Goal: Task Accomplishment & Management: Manage account settings

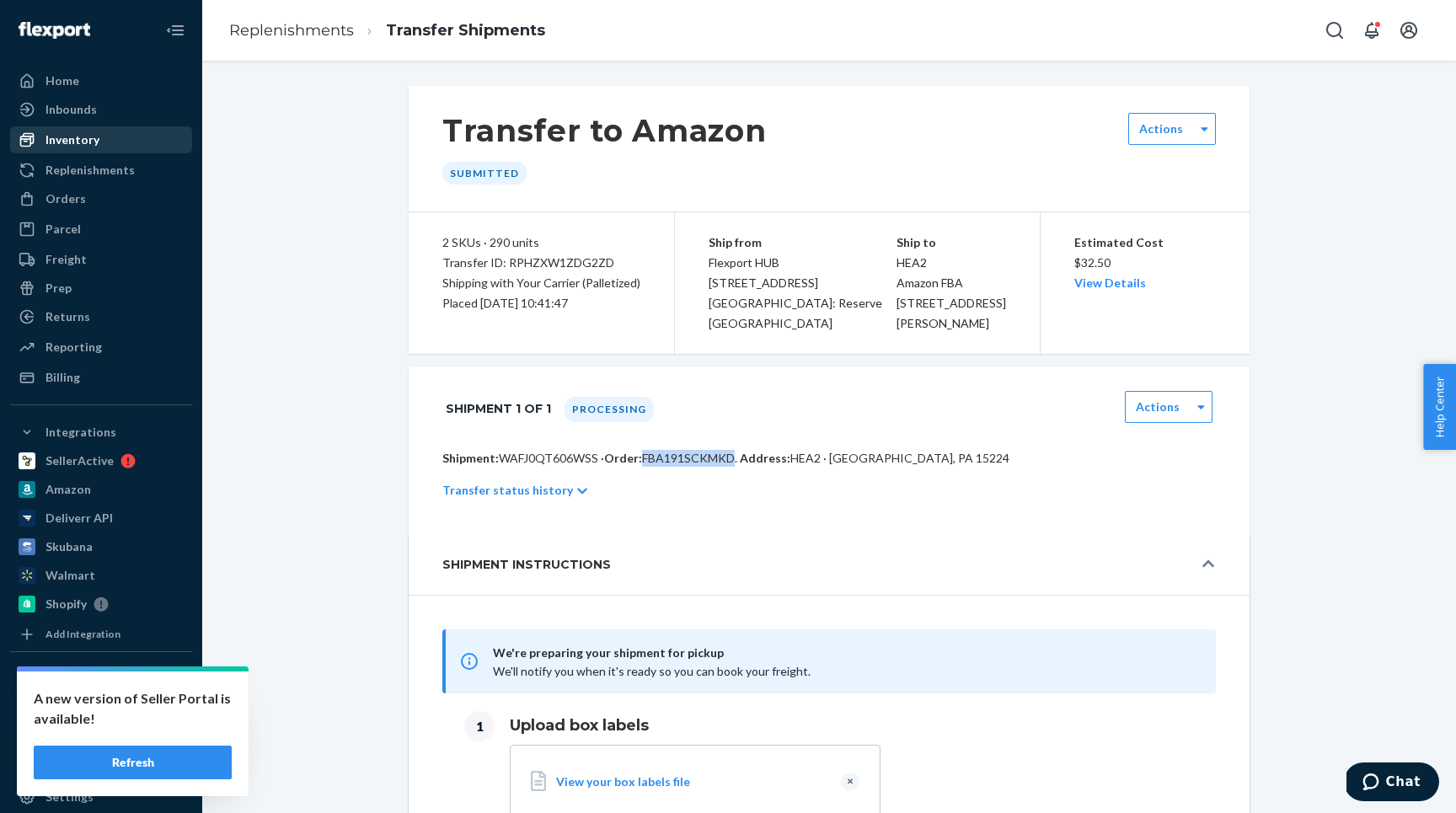
click at [89, 152] on link "Inventory" at bounding box center [101, 140] width 182 height 27
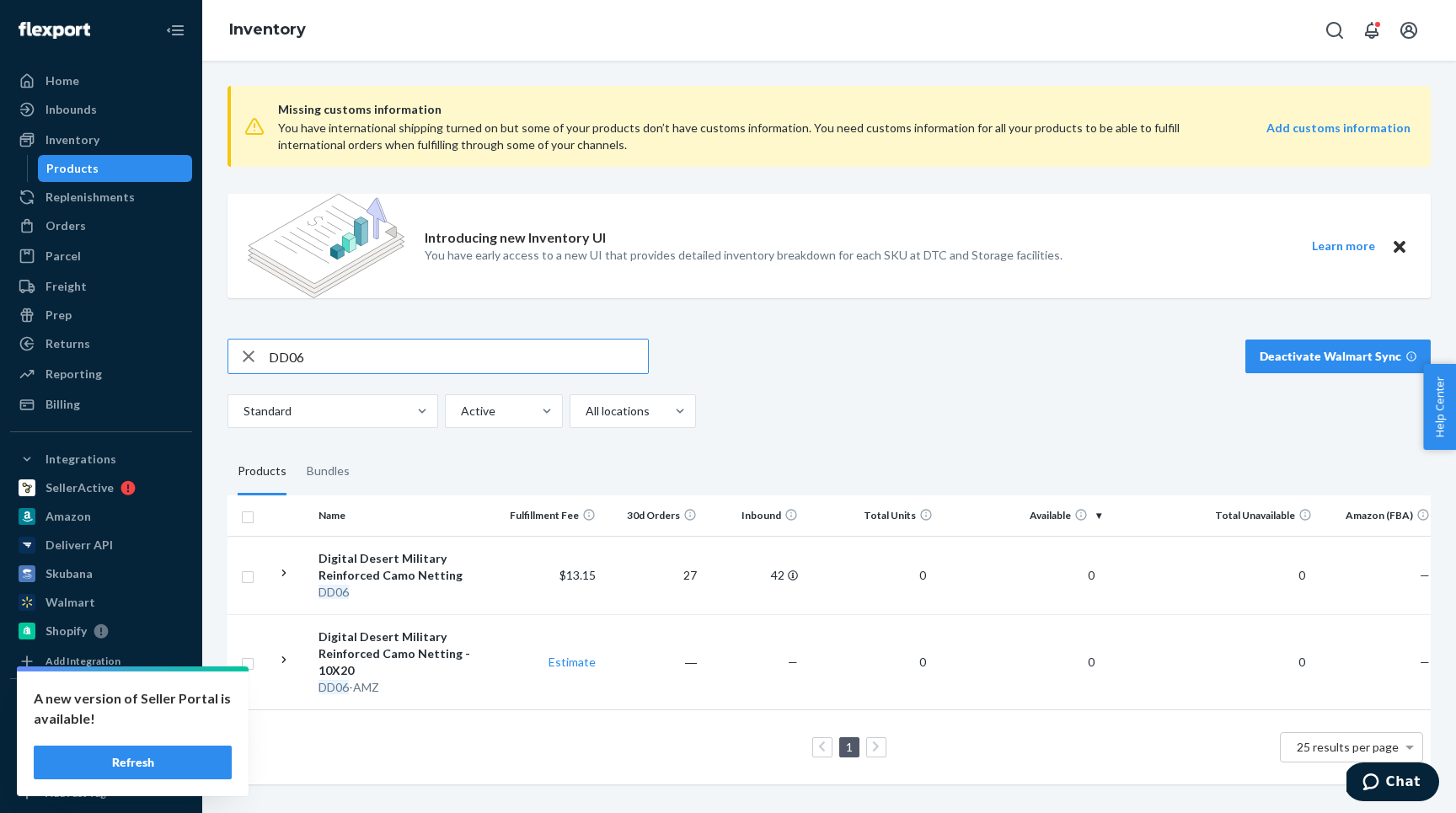
click at [247, 352] on icon "button" at bounding box center [248, 355] width 20 height 34
click at [284, 363] on input "text" at bounding box center [458, 355] width 379 height 34
click at [77, 223] on div "Orders" at bounding box center [65, 226] width 41 height 17
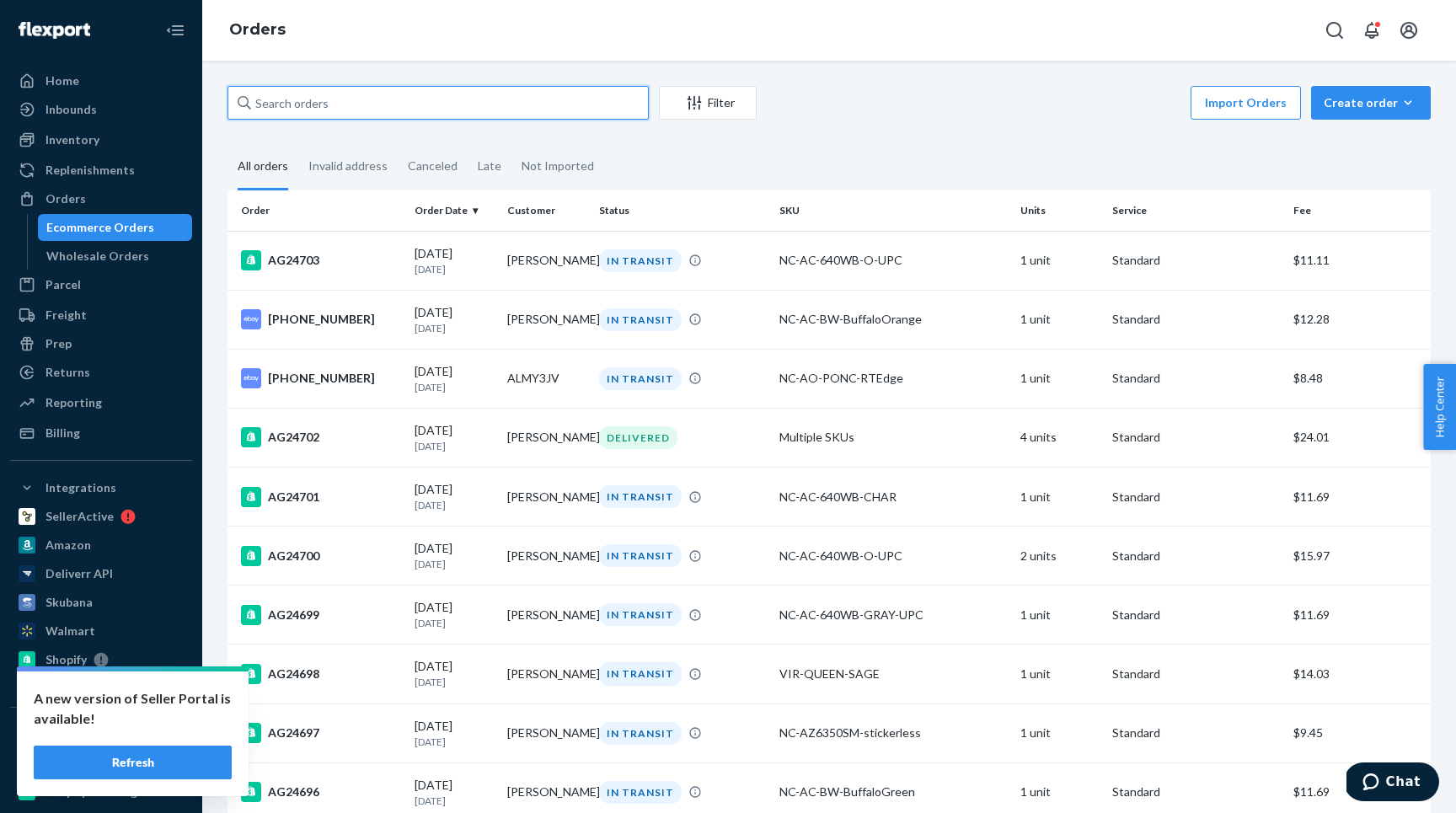
click at [337, 109] on input "text" at bounding box center [438, 102] width 422 height 34
type input "[PERSON_NAME]"
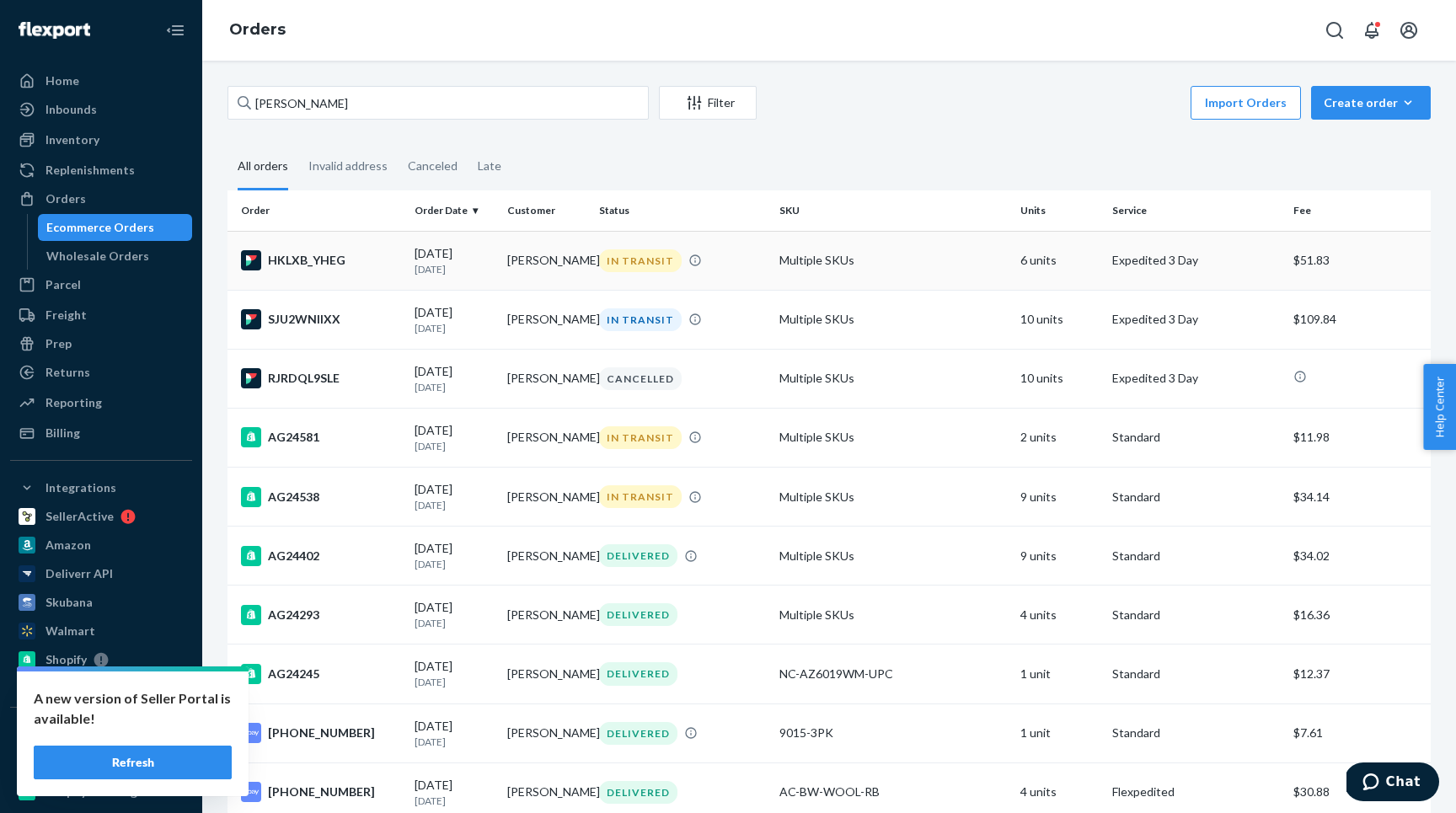
click at [372, 260] on div "HKLXB_YHEG" at bounding box center [321, 260] width 160 height 20
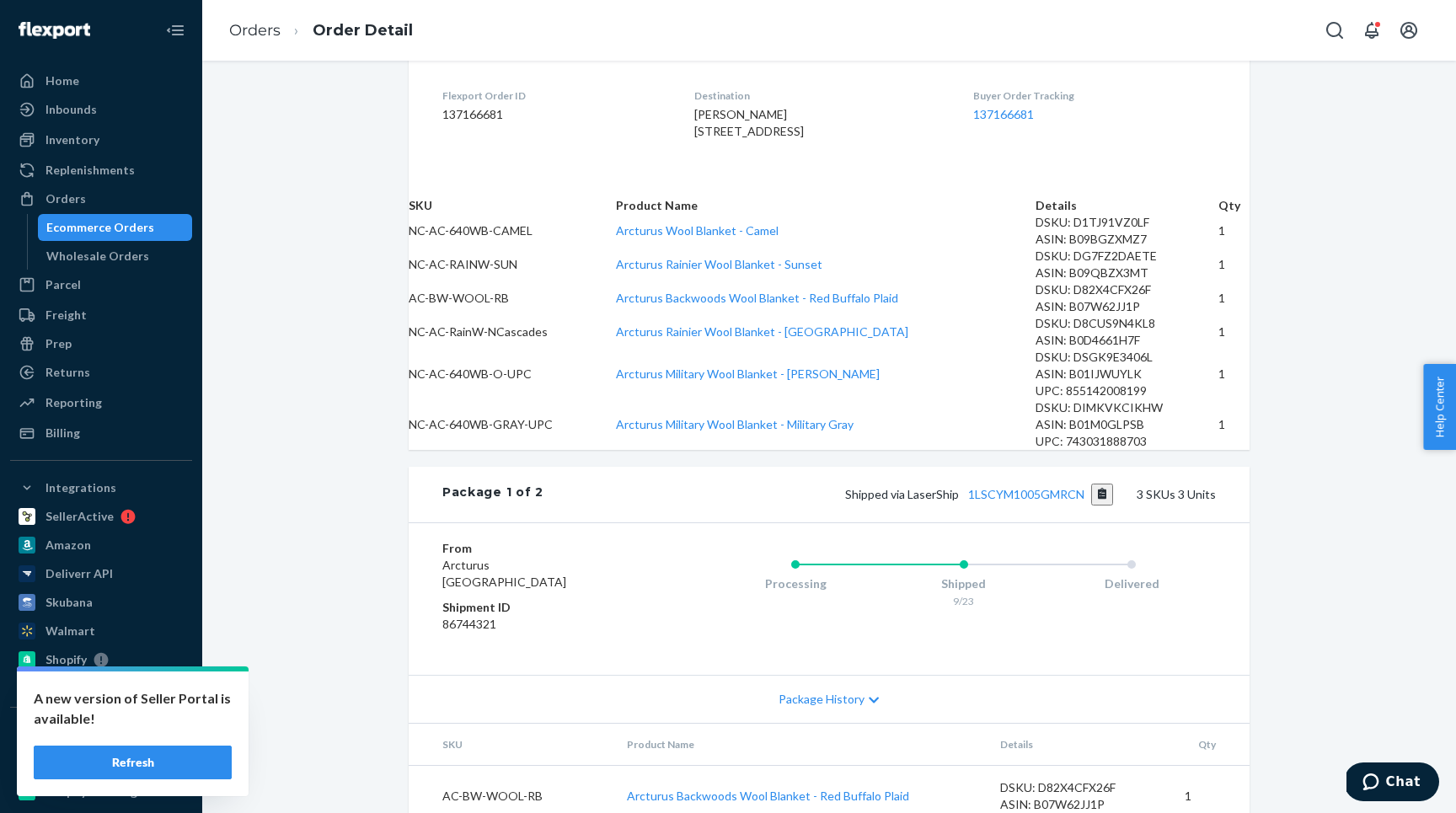
scroll to position [1344, 0]
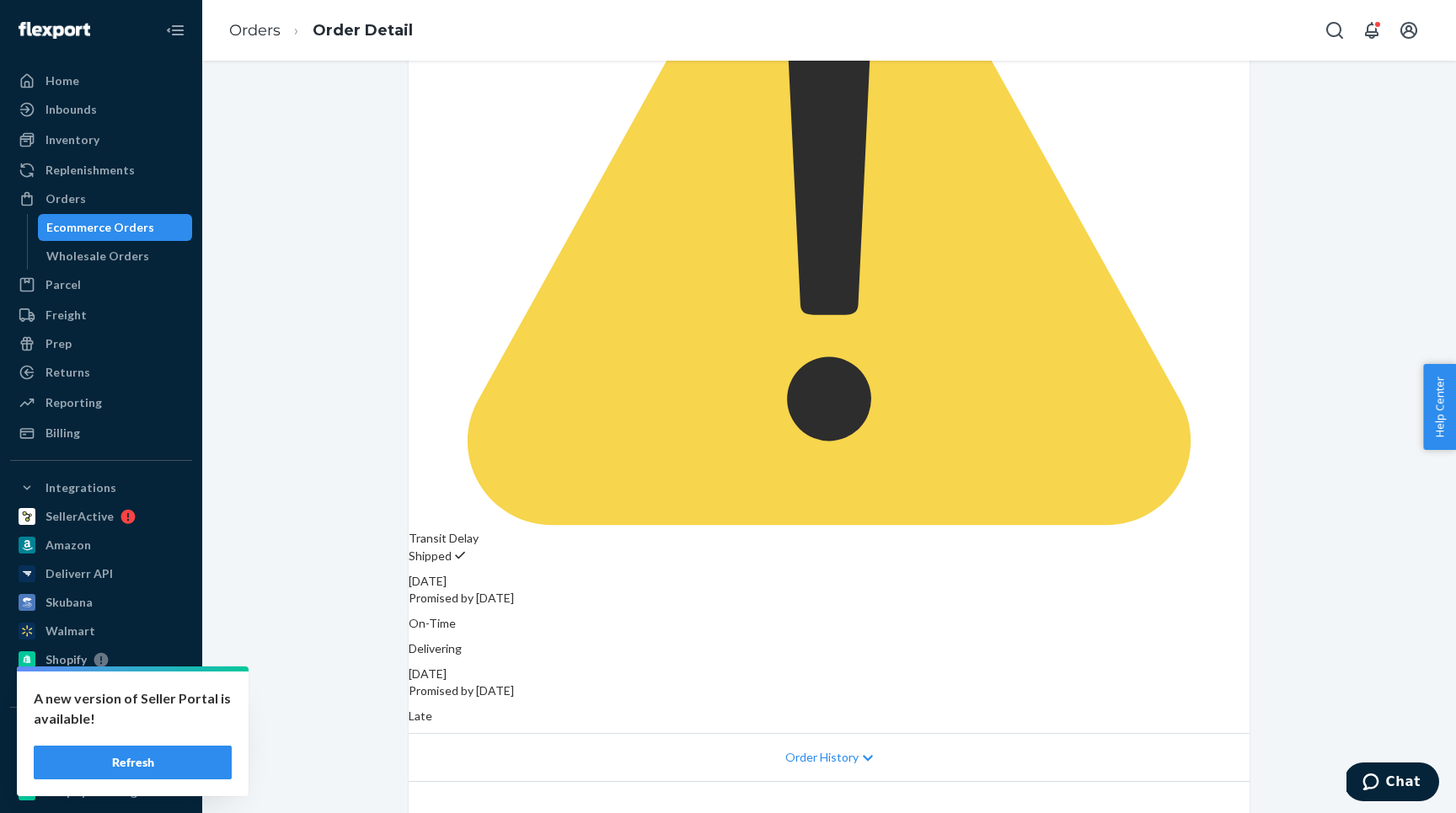
scroll to position [807, 0]
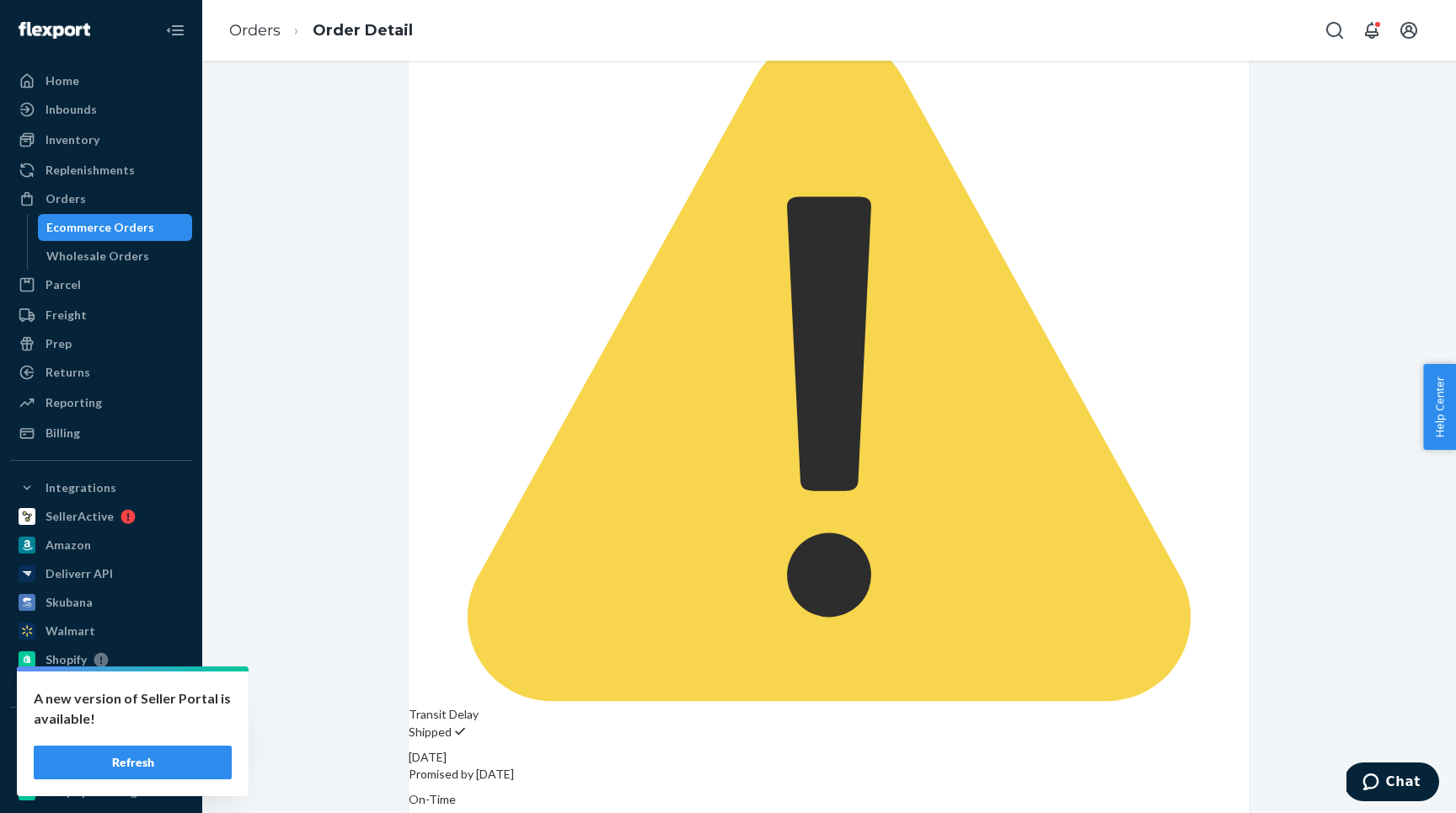
scroll to position [0, 0]
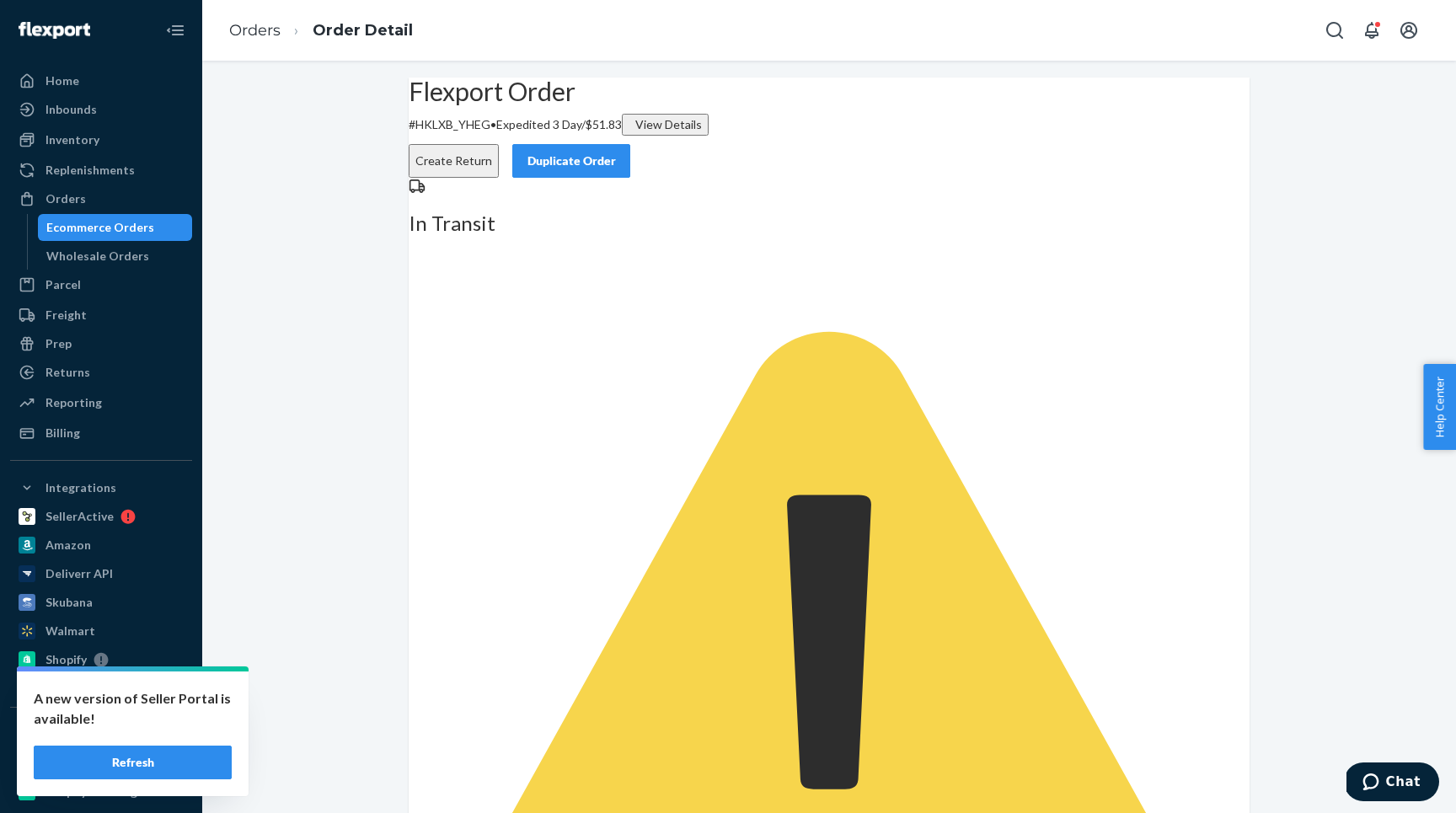
drag, startPoint x: 516, startPoint y: 535, endPoint x: 432, endPoint y: 535, distance: 84.0
copy dd "137166681"
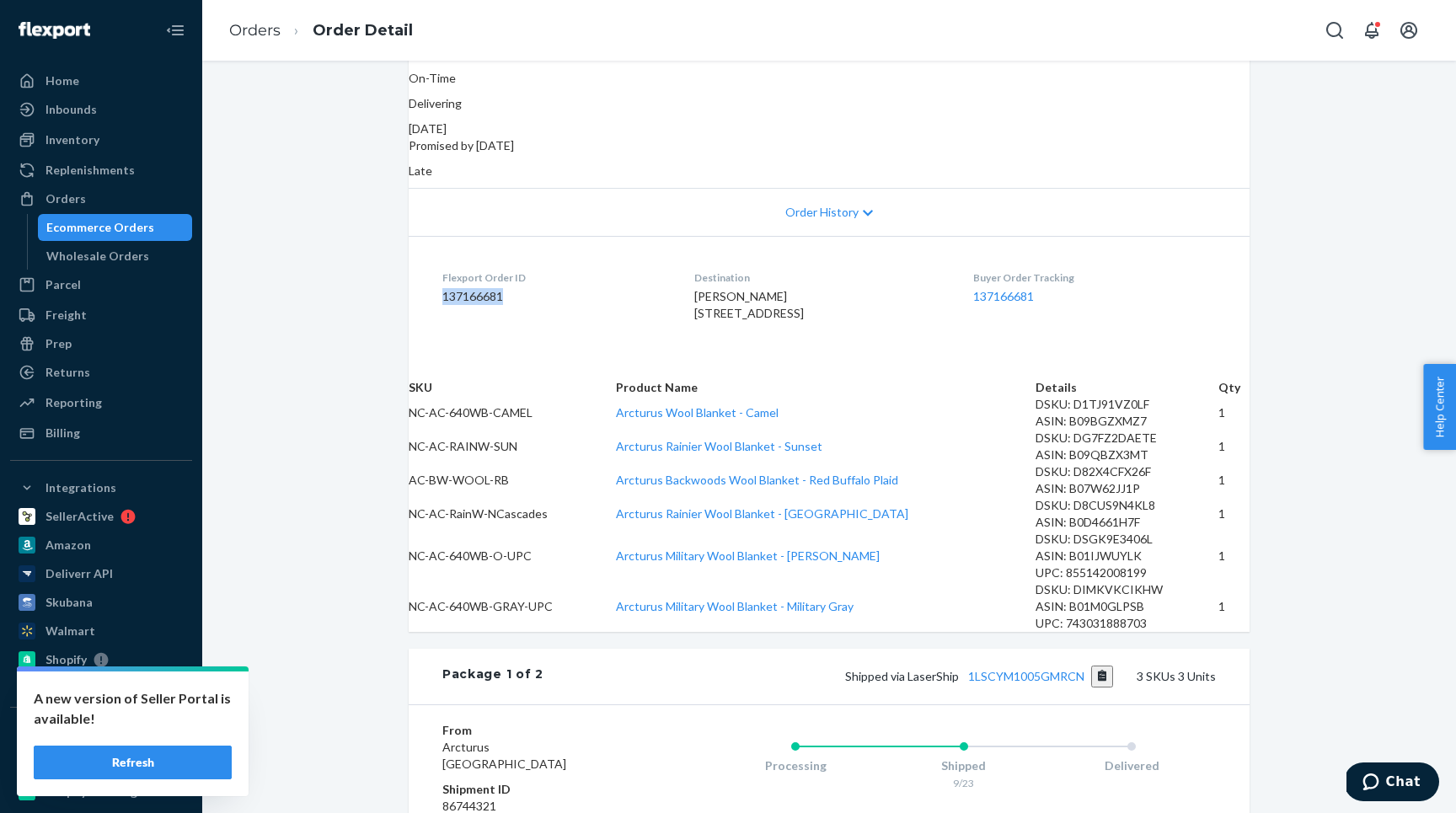
scroll to position [1344, 0]
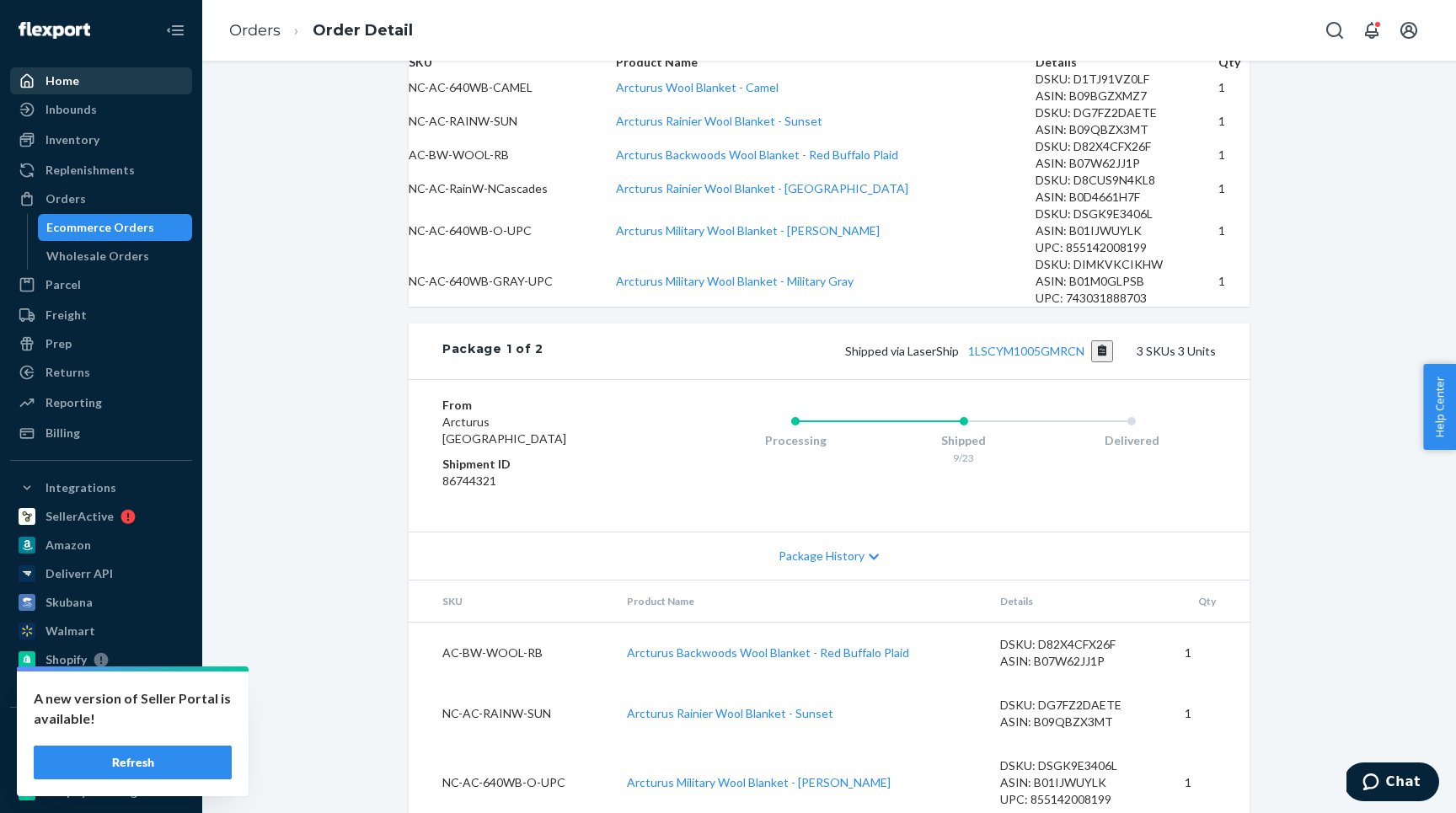
click at [89, 73] on div "Home" at bounding box center [101, 81] width 179 height 24
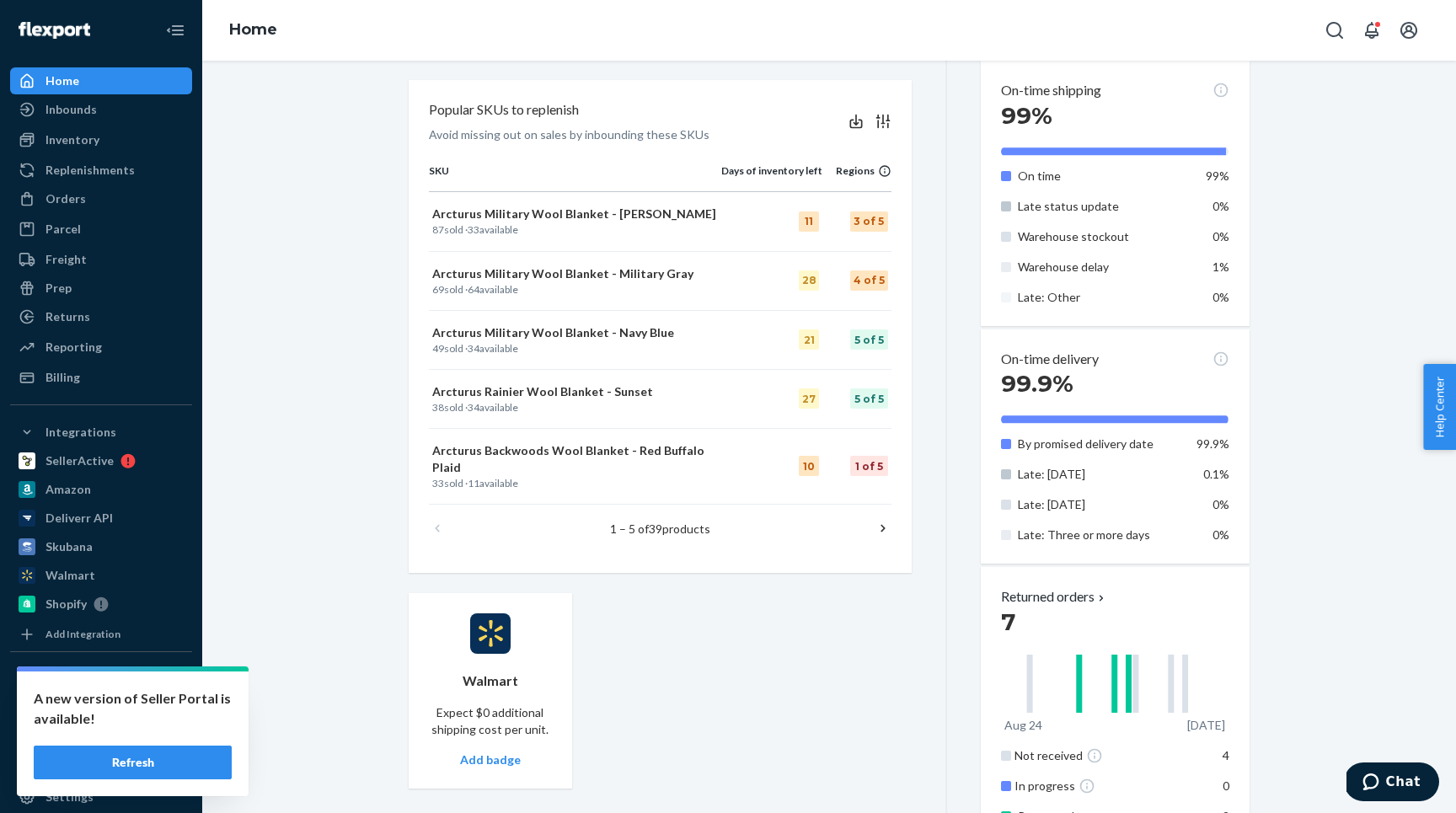
scroll to position [803, 0]
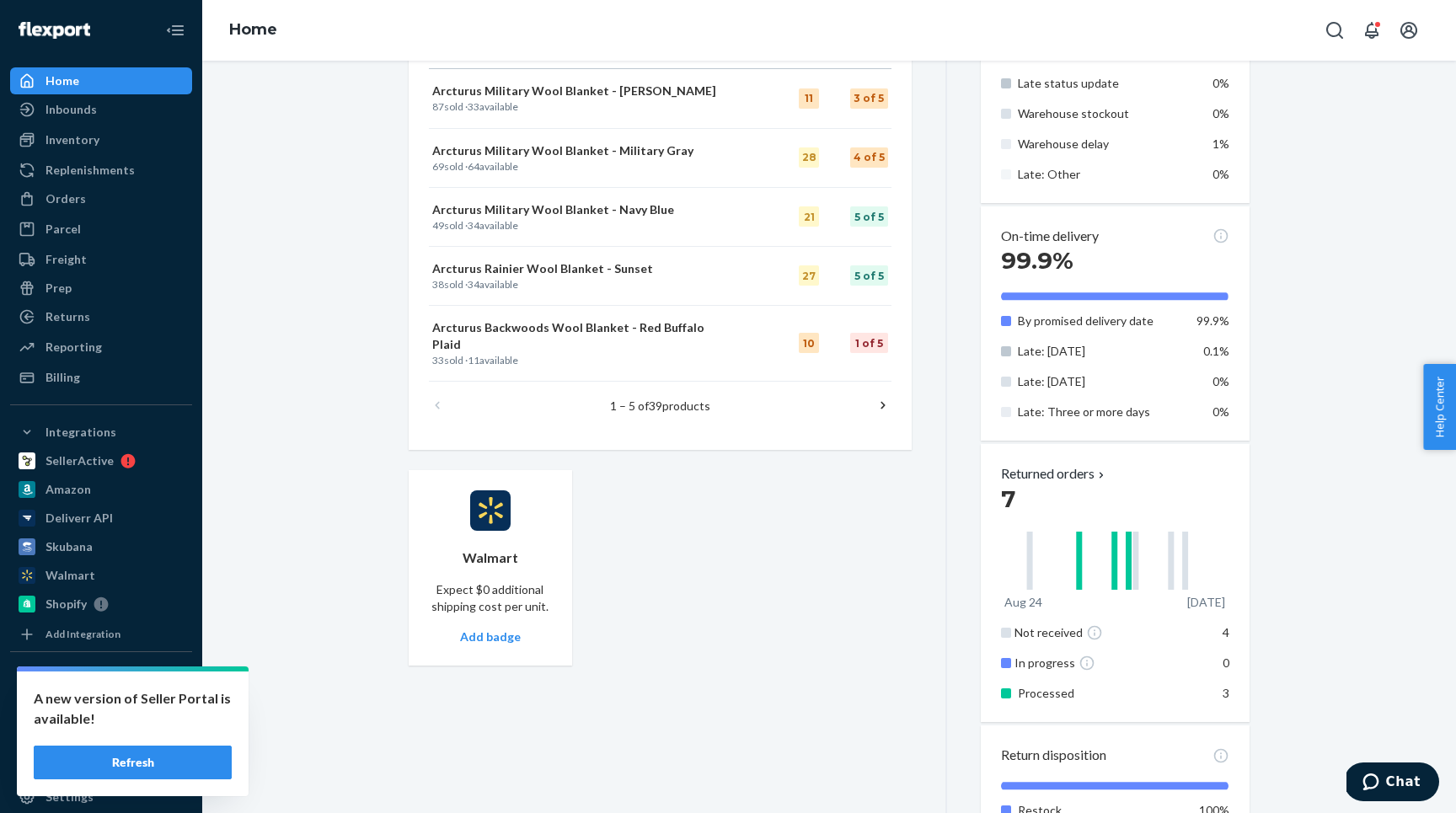
click at [886, 397] on icon at bounding box center [882, 405] width 17 height 17
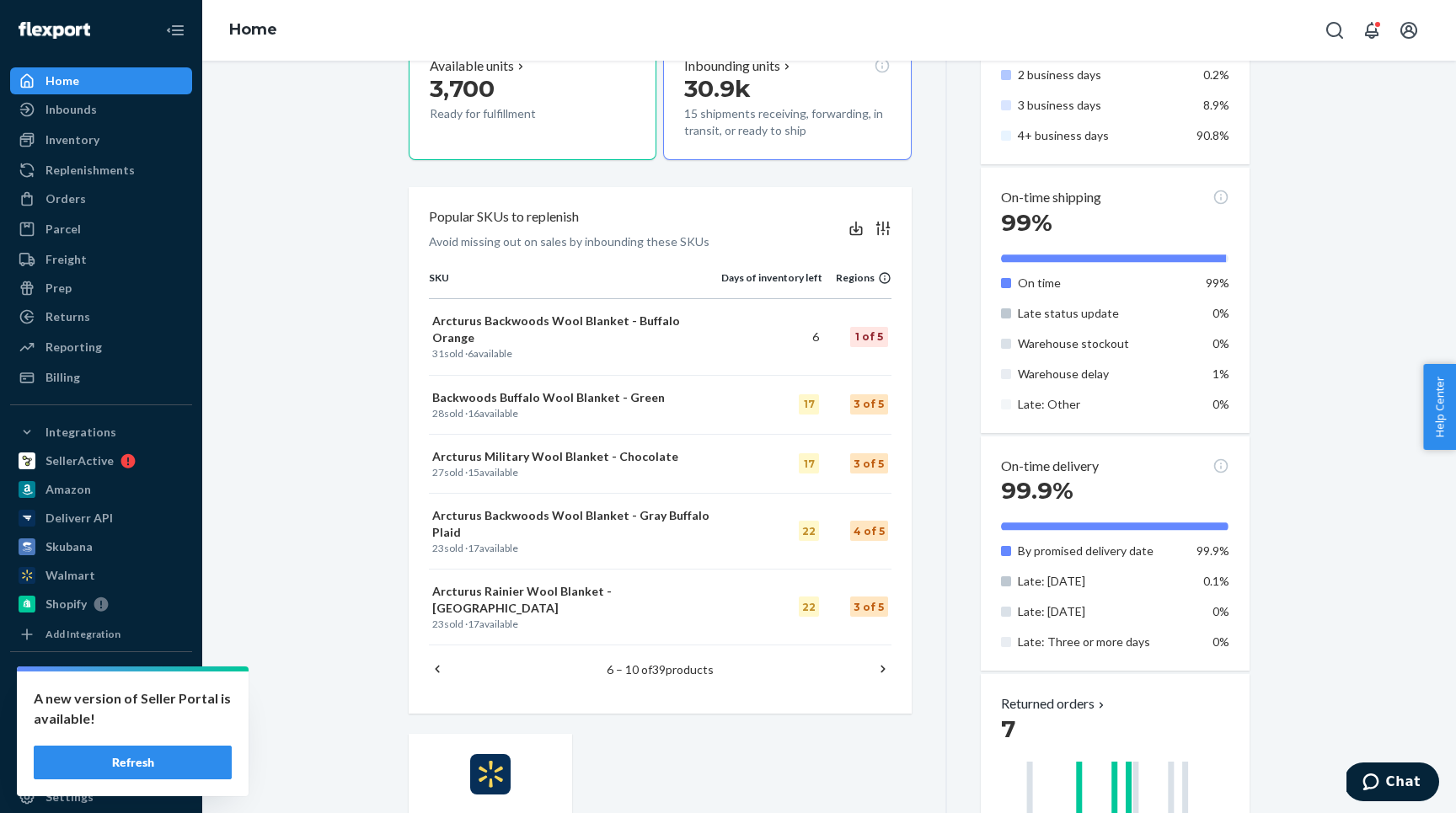
scroll to position [402, 0]
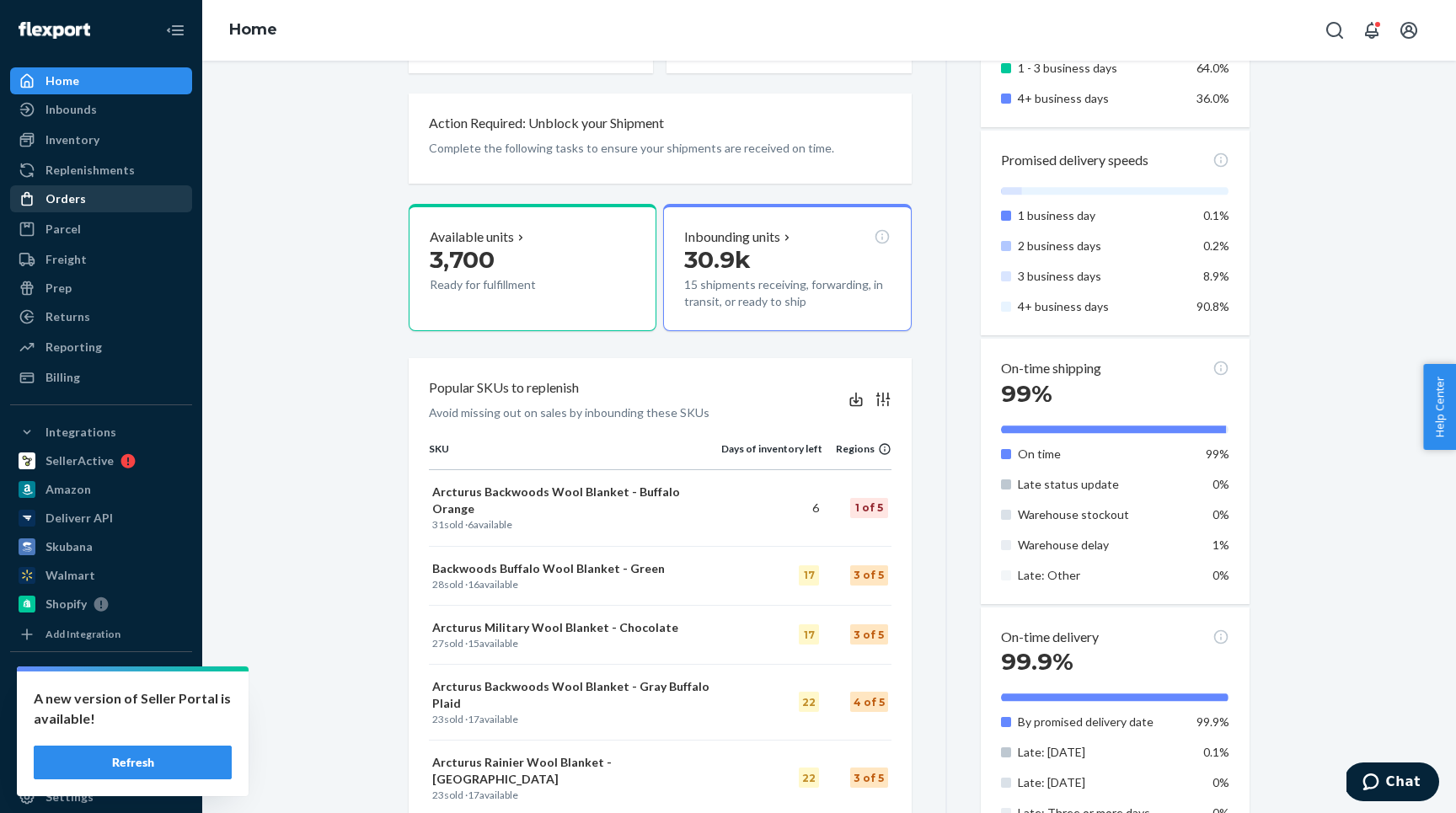
click at [73, 198] on div "Orders" at bounding box center [65, 198] width 41 height 17
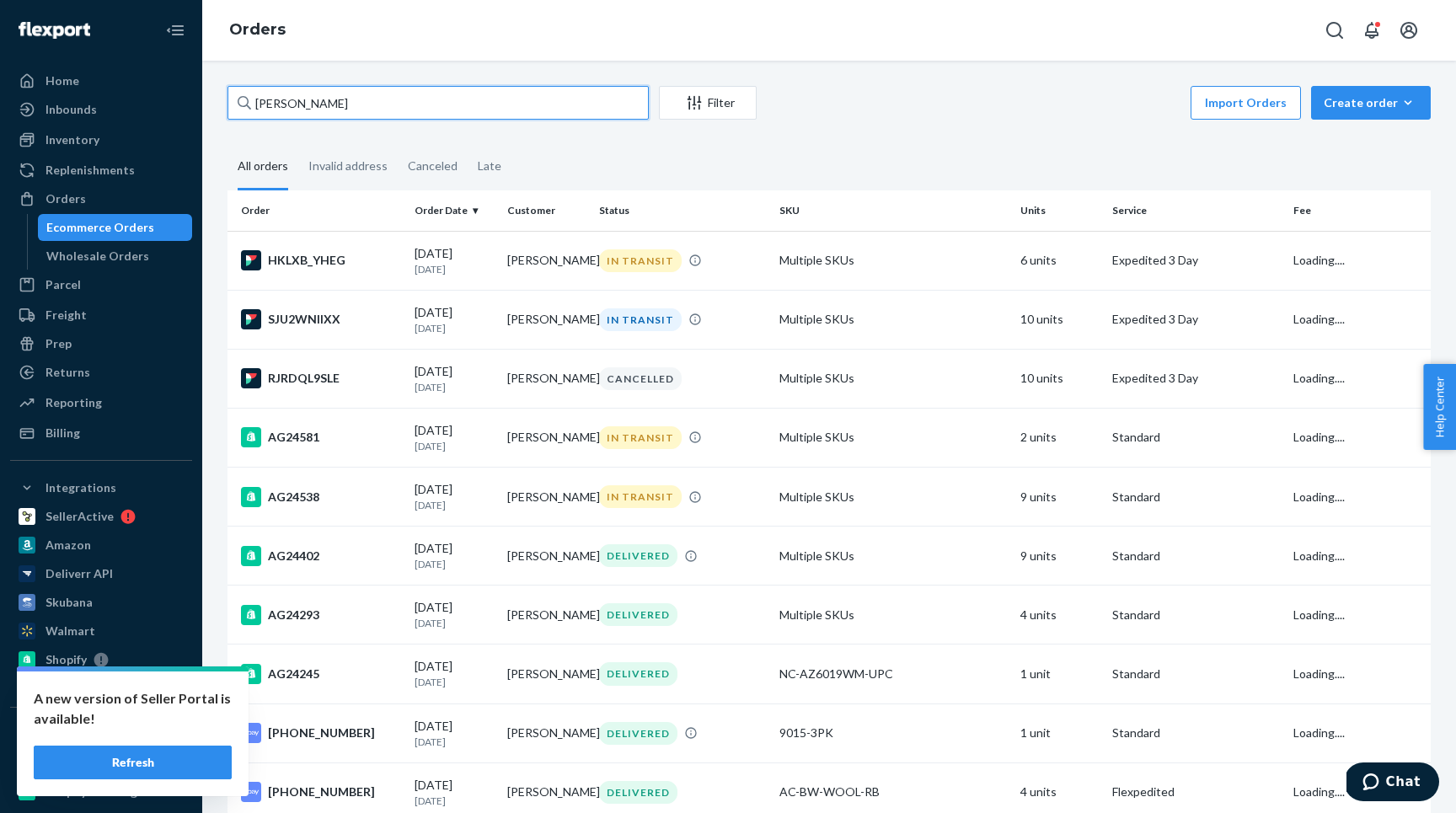
click at [303, 107] on input "[PERSON_NAME]" at bounding box center [438, 102] width 422 height 34
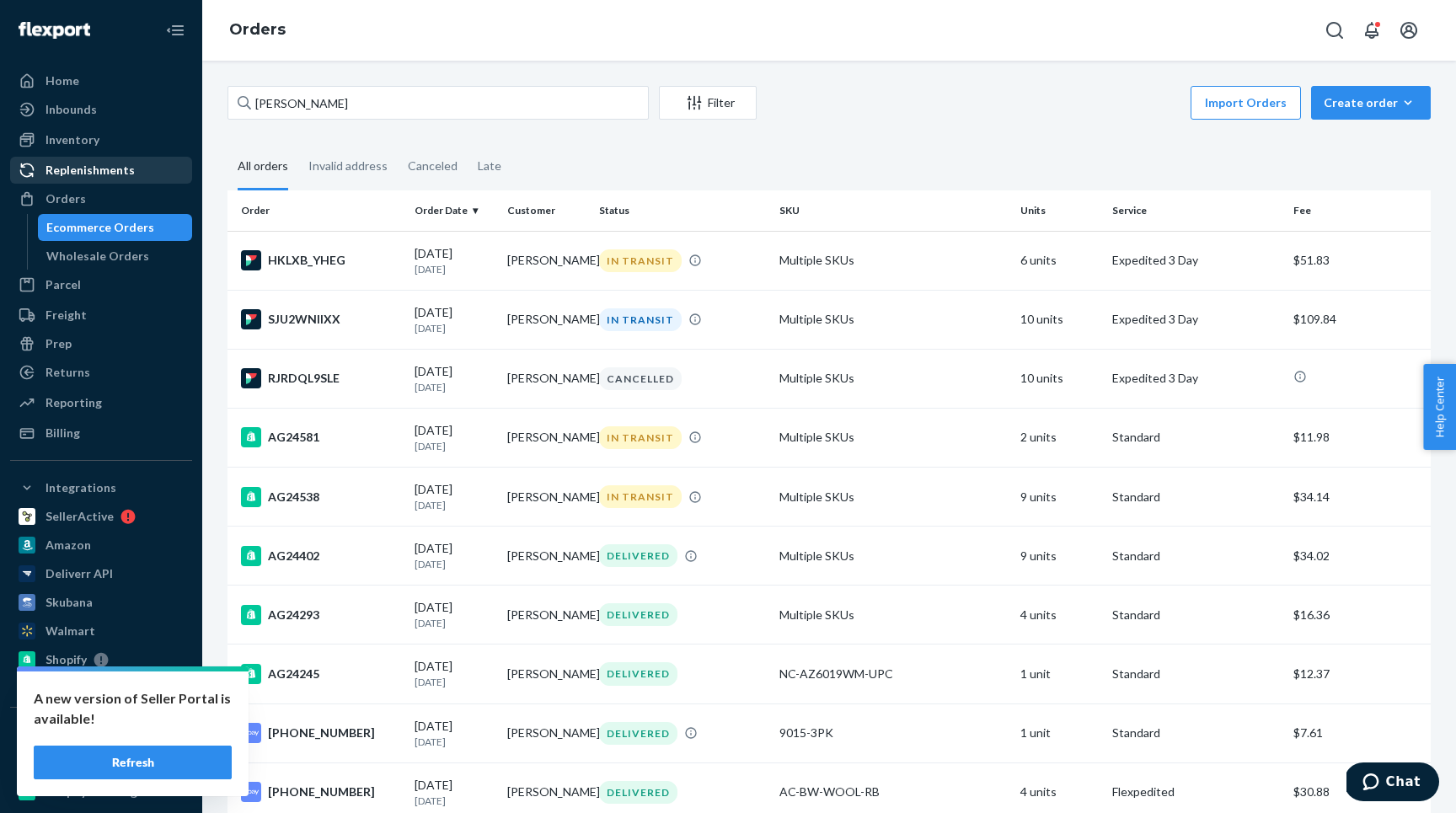
click at [105, 169] on div "Replenishments" at bounding box center [90, 169] width 89 height 17
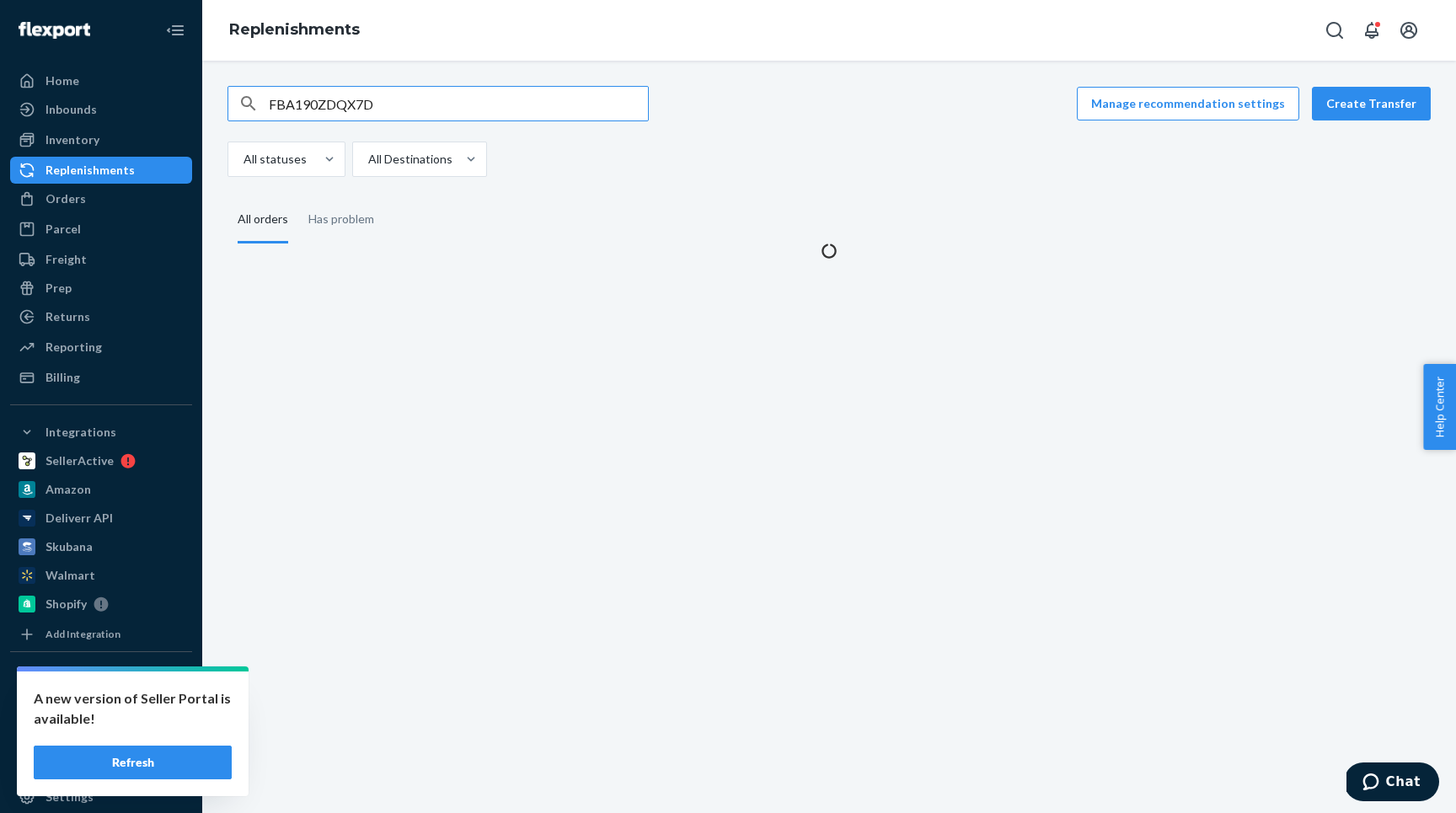
type input "FBA190ZDQX7D"
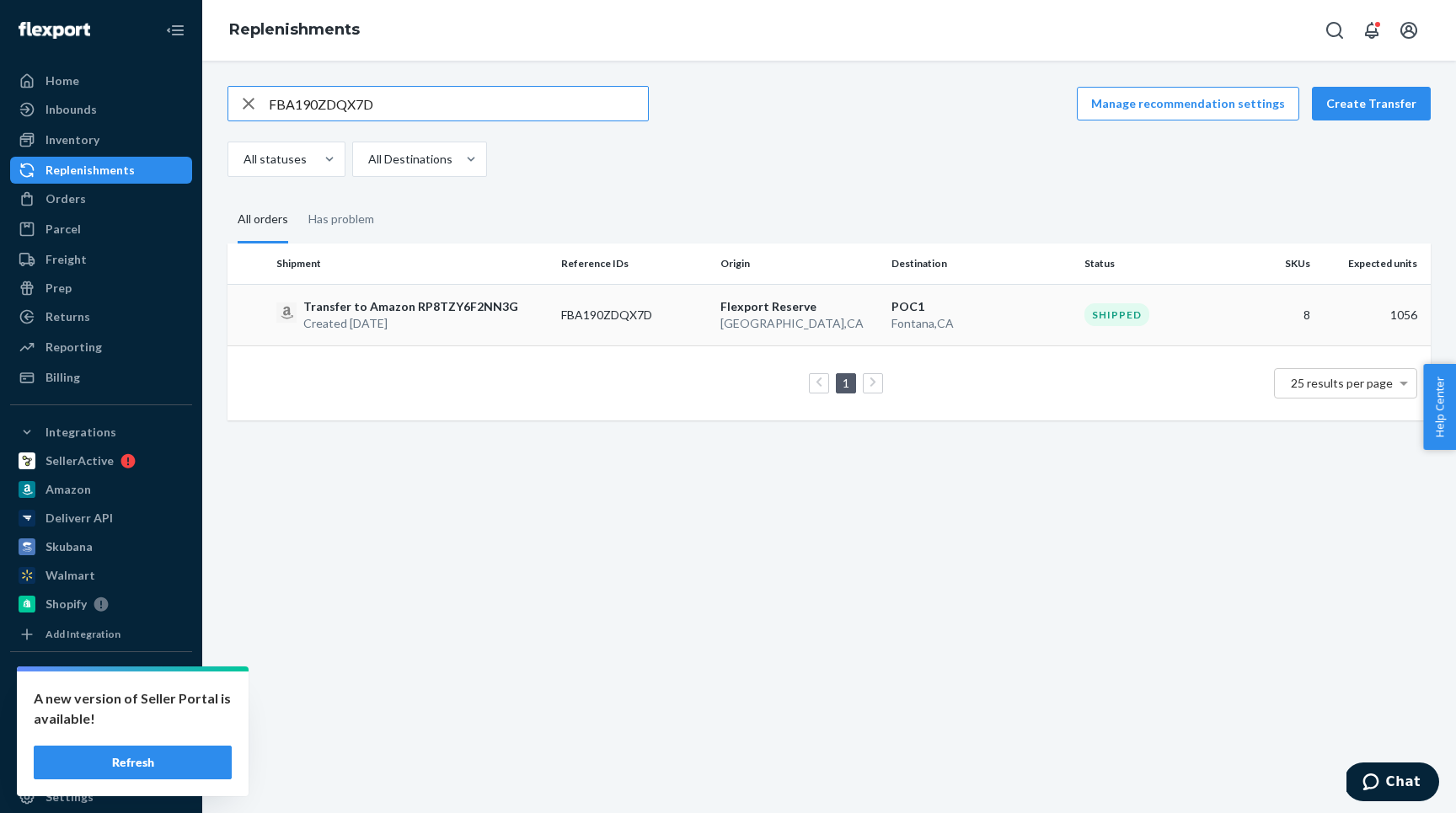
click at [1004, 322] on p "Fontana , [GEOGRAPHIC_DATA]" at bounding box center [981, 324] width 180 height 17
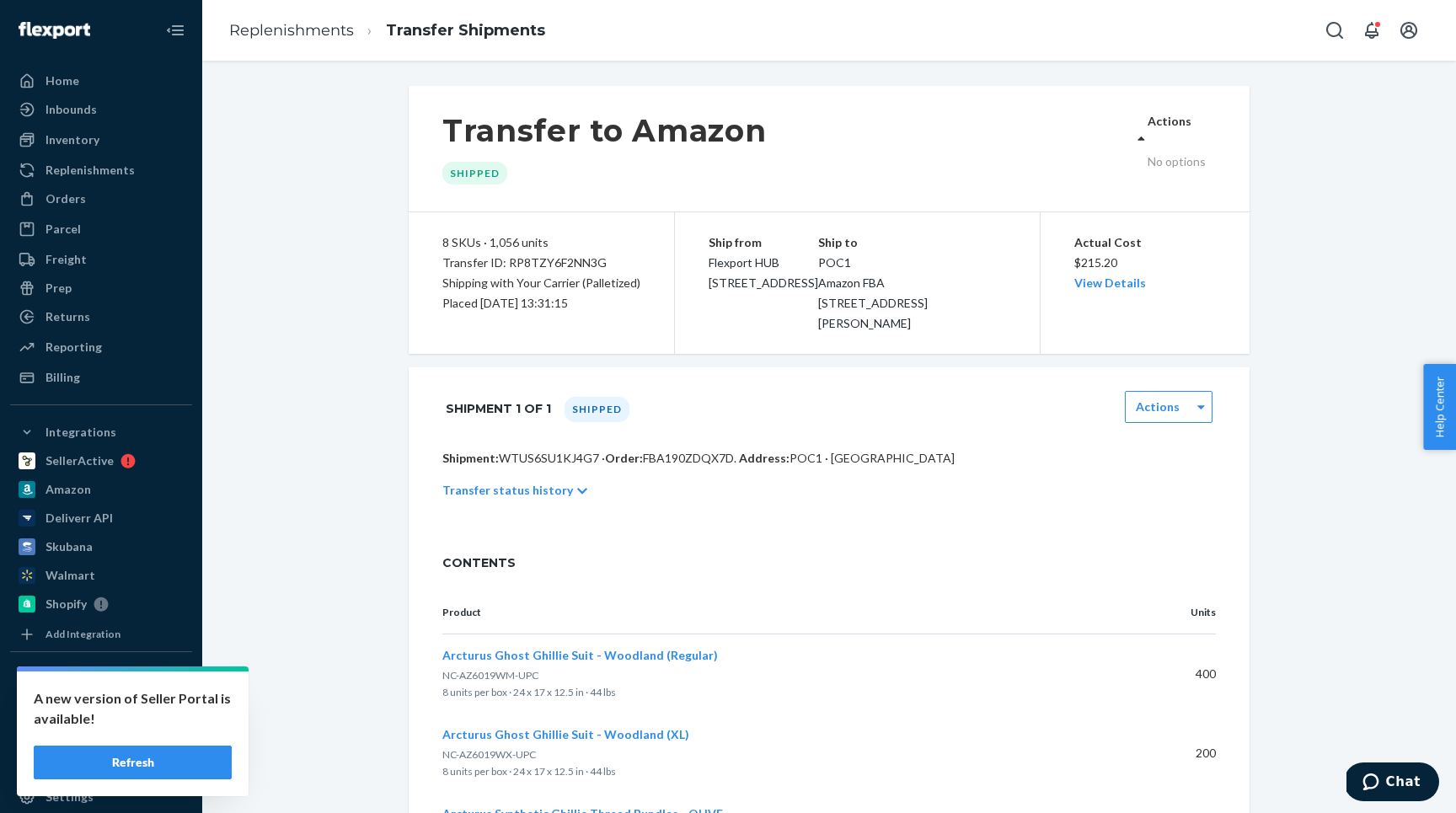
click at [1179, 125] on label "Actions" at bounding box center [1170, 121] width 44 height 17
click at [1161, 444] on div "Shipment 1 of 1 Shipped Actions" at bounding box center [829, 408] width 840 height 82
click at [1161, 408] on label "Actions" at bounding box center [1158, 407] width 44 height 17
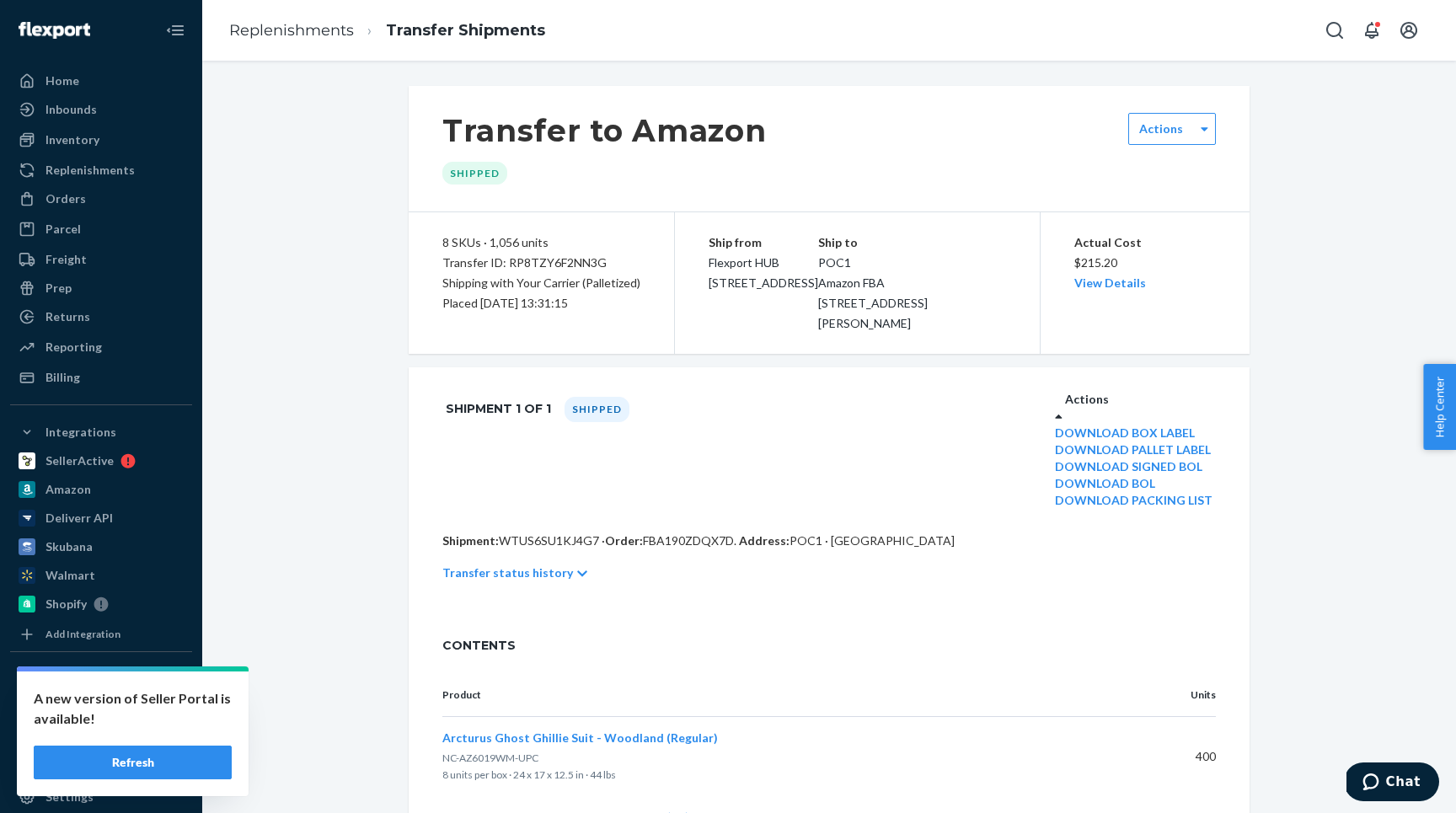
click at [1150, 473] on link "Download Signed BOL" at bounding box center [1128, 466] width 148 height 15
click at [63, 136] on div "Inventory" at bounding box center [72, 140] width 53 height 17
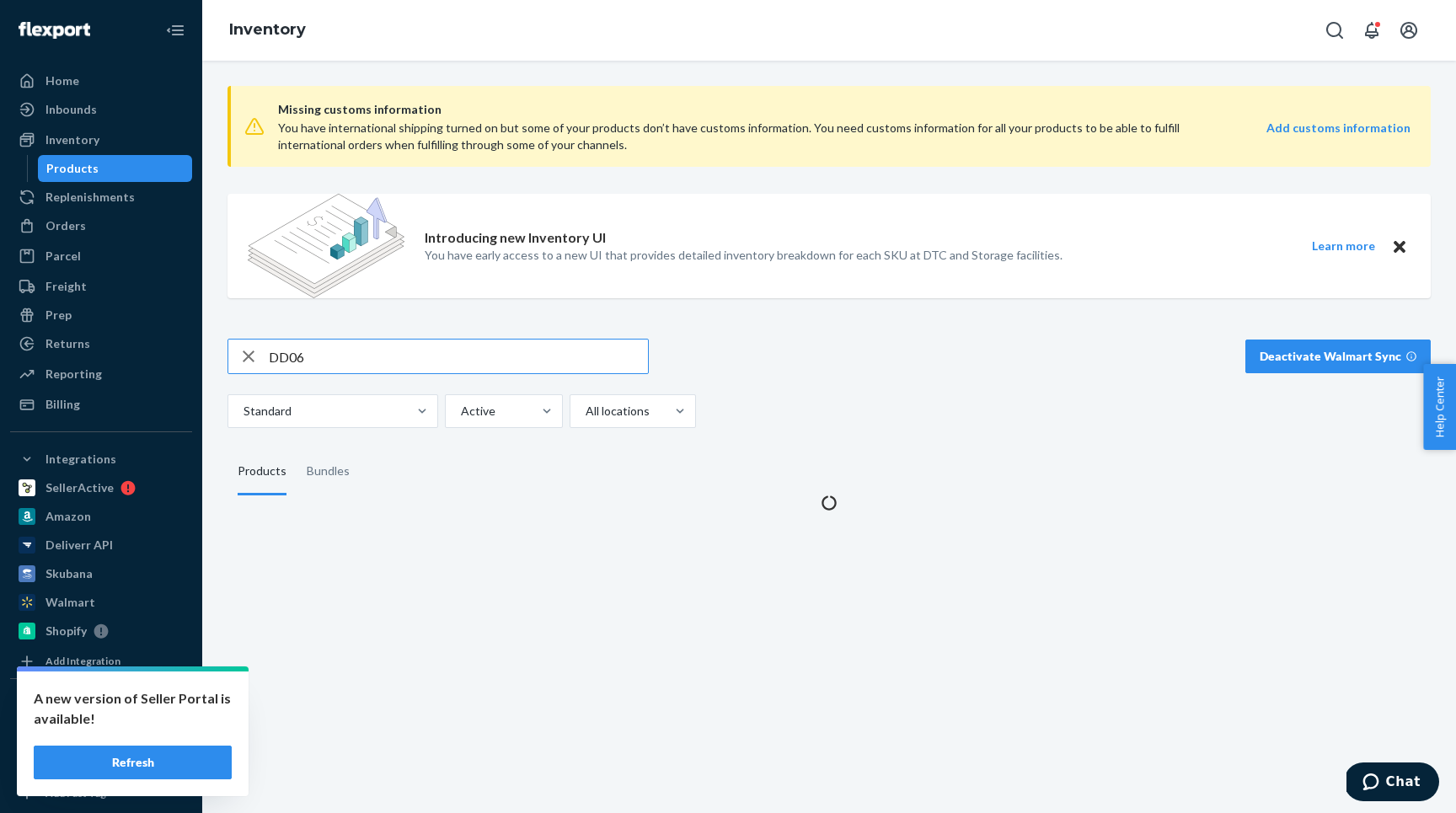
click at [306, 359] on input "DD06" at bounding box center [458, 355] width 379 height 34
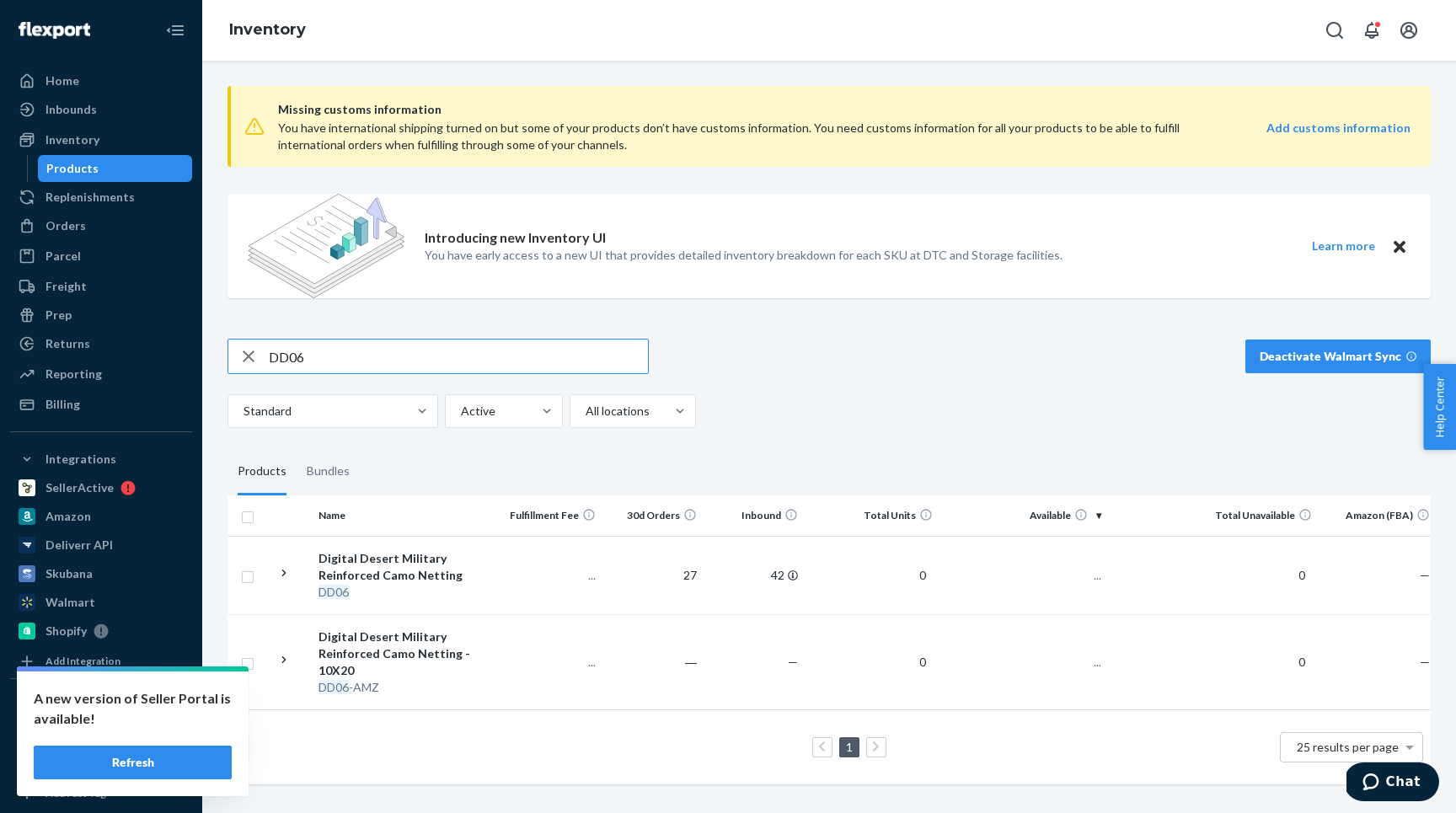
click at [306, 359] on input "DD06" at bounding box center [458, 355] width 379 height 34
type input "D6F032D600B"
